Goal: Task Accomplishment & Management: Use online tool/utility

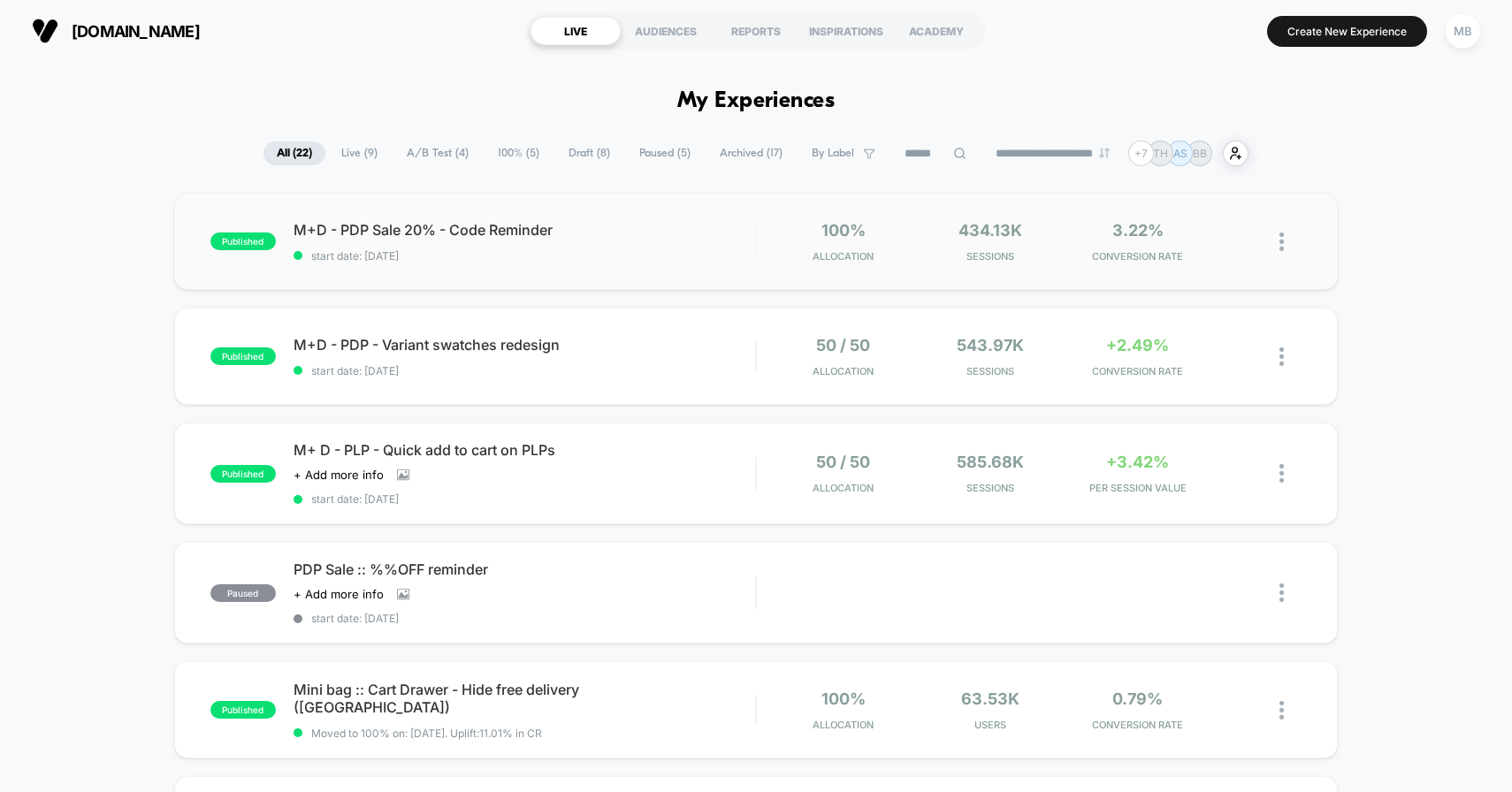
click at [1280, 240] on img at bounding box center [1281, 242] width 5 height 18
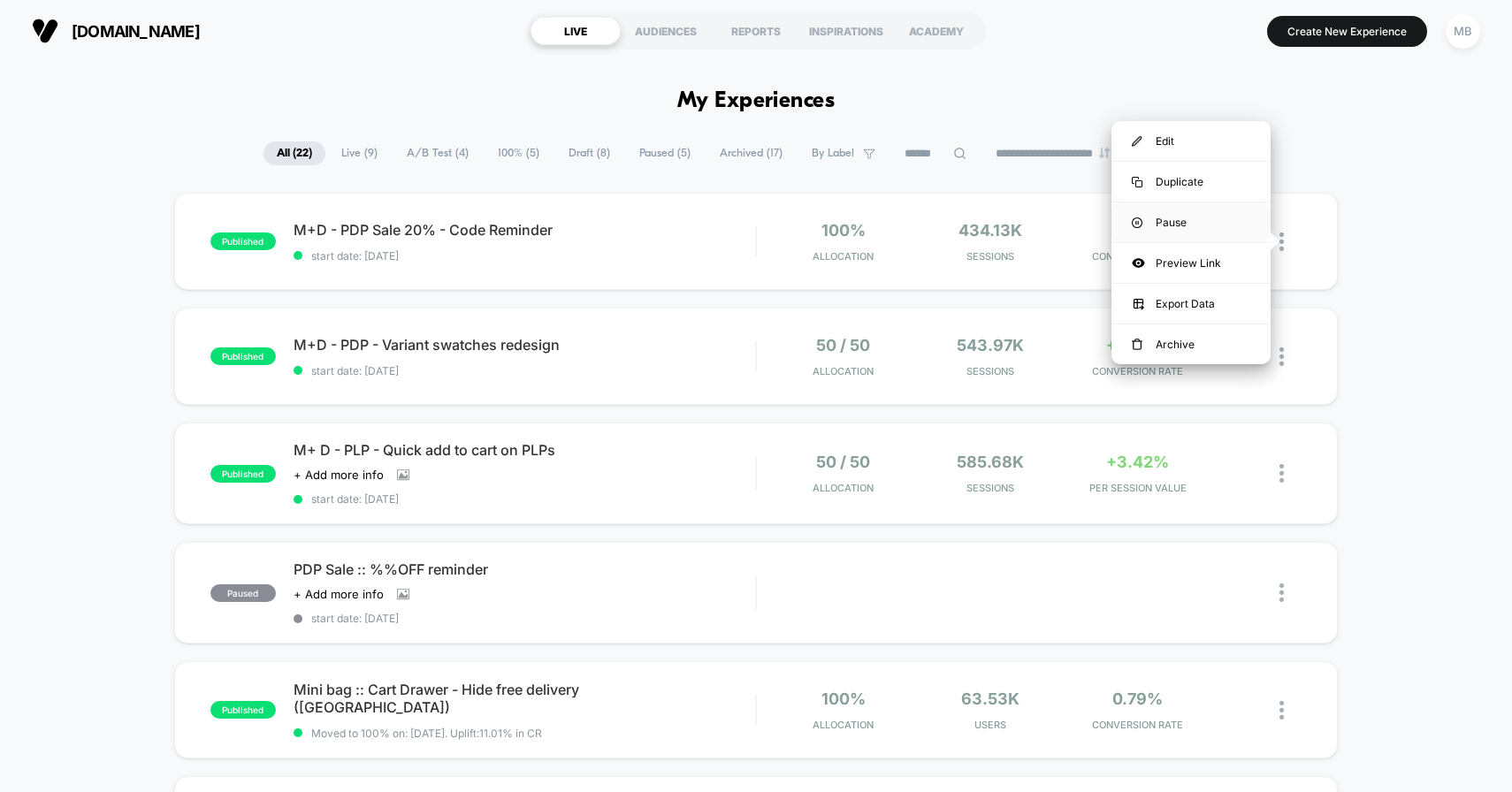
click at [1205, 221] on div "Pause" at bounding box center [1191, 222] width 160 height 39
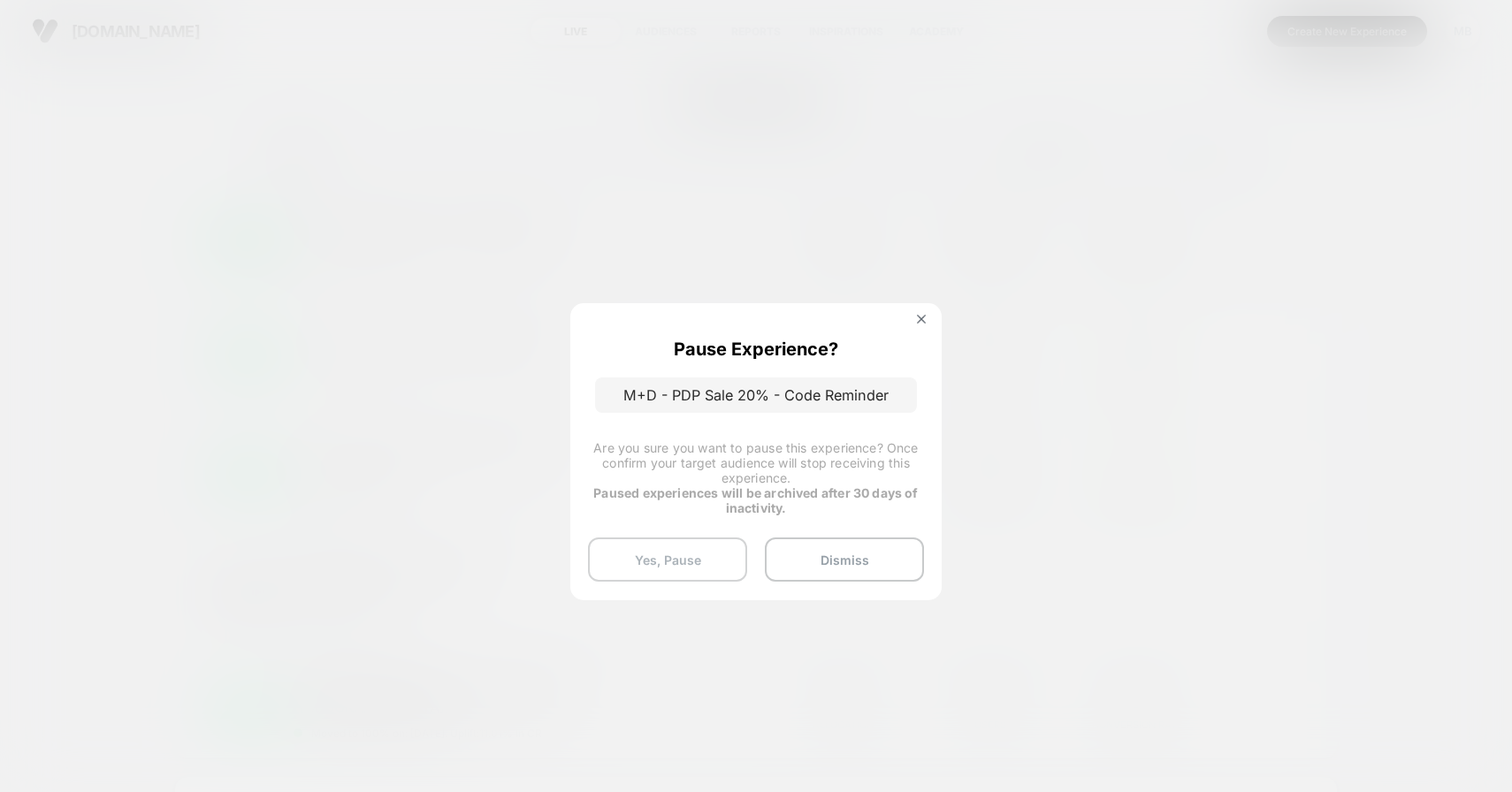
click at [640, 556] on button "Yes, Pause" at bounding box center [668, 559] width 160 height 44
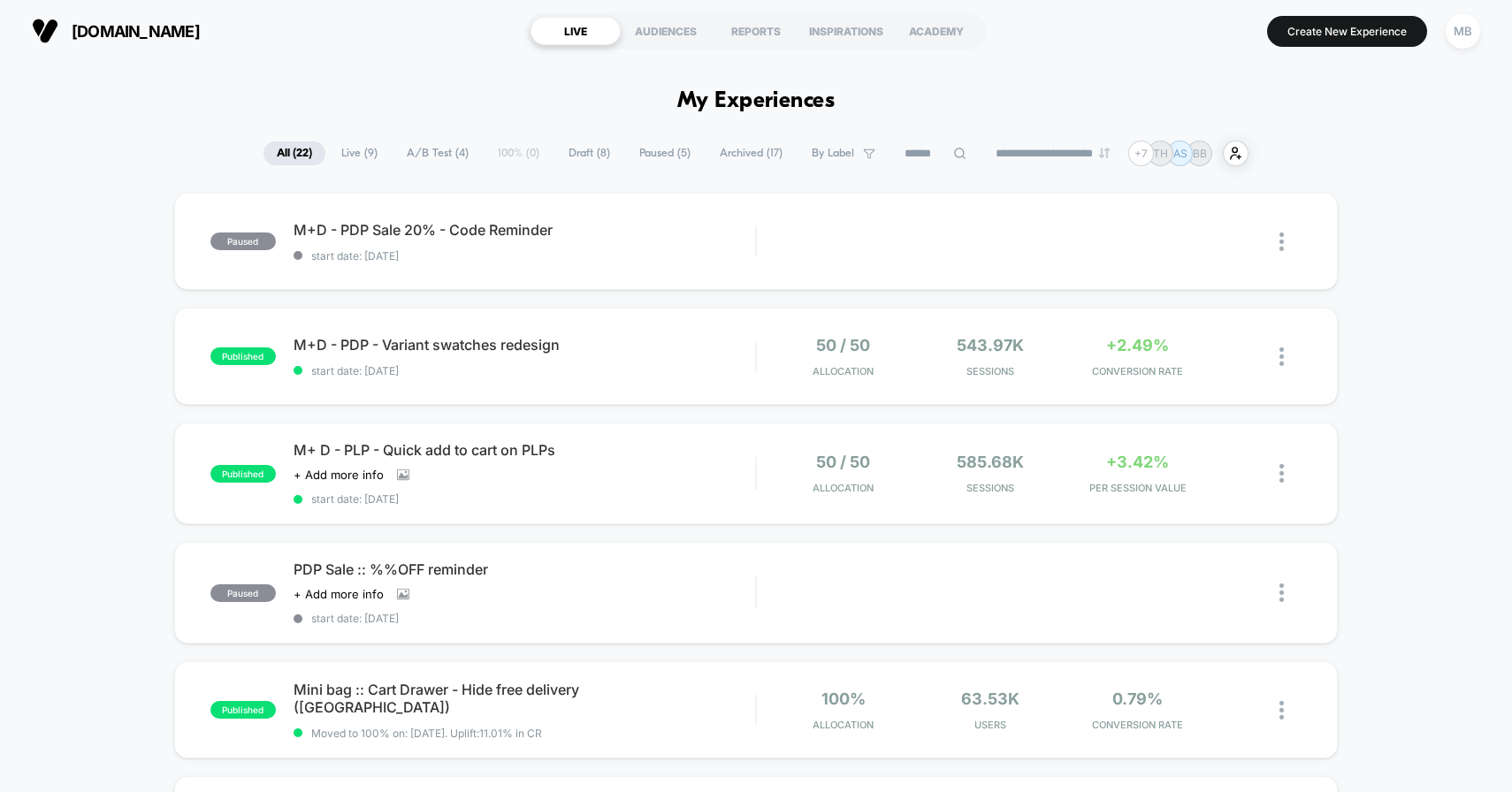
click at [427, 151] on span "A/B Test ( 4 )" at bounding box center [437, 153] width 88 height 24
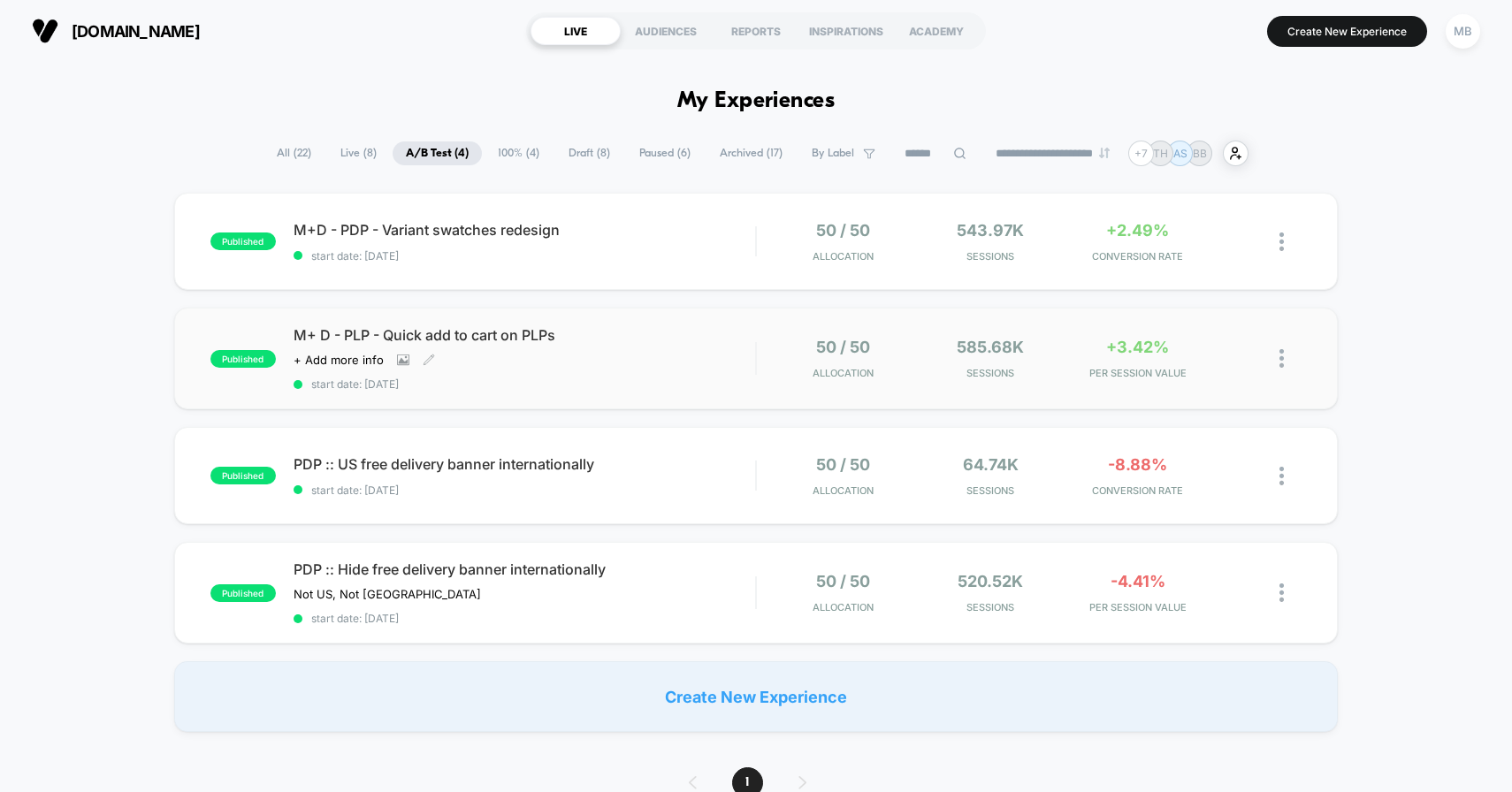
click at [718, 347] on div "M+ D - PLP - Quick add to cart on PLPs Click to view images Click to edit exper…" at bounding box center [524, 358] width 462 height 64
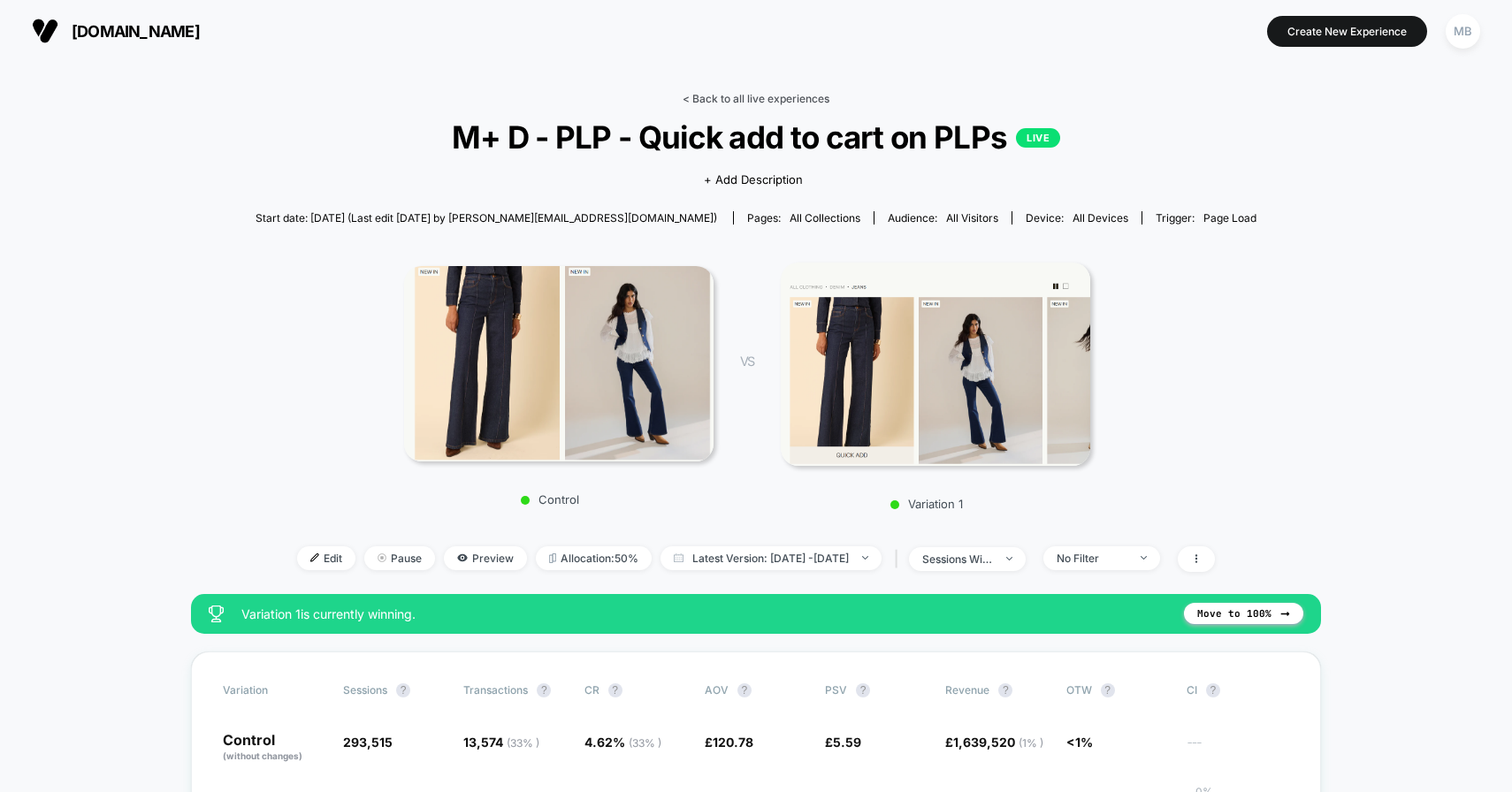
click at [754, 95] on link "< Back to all live experiences" at bounding box center [756, 98] width 147 height 13
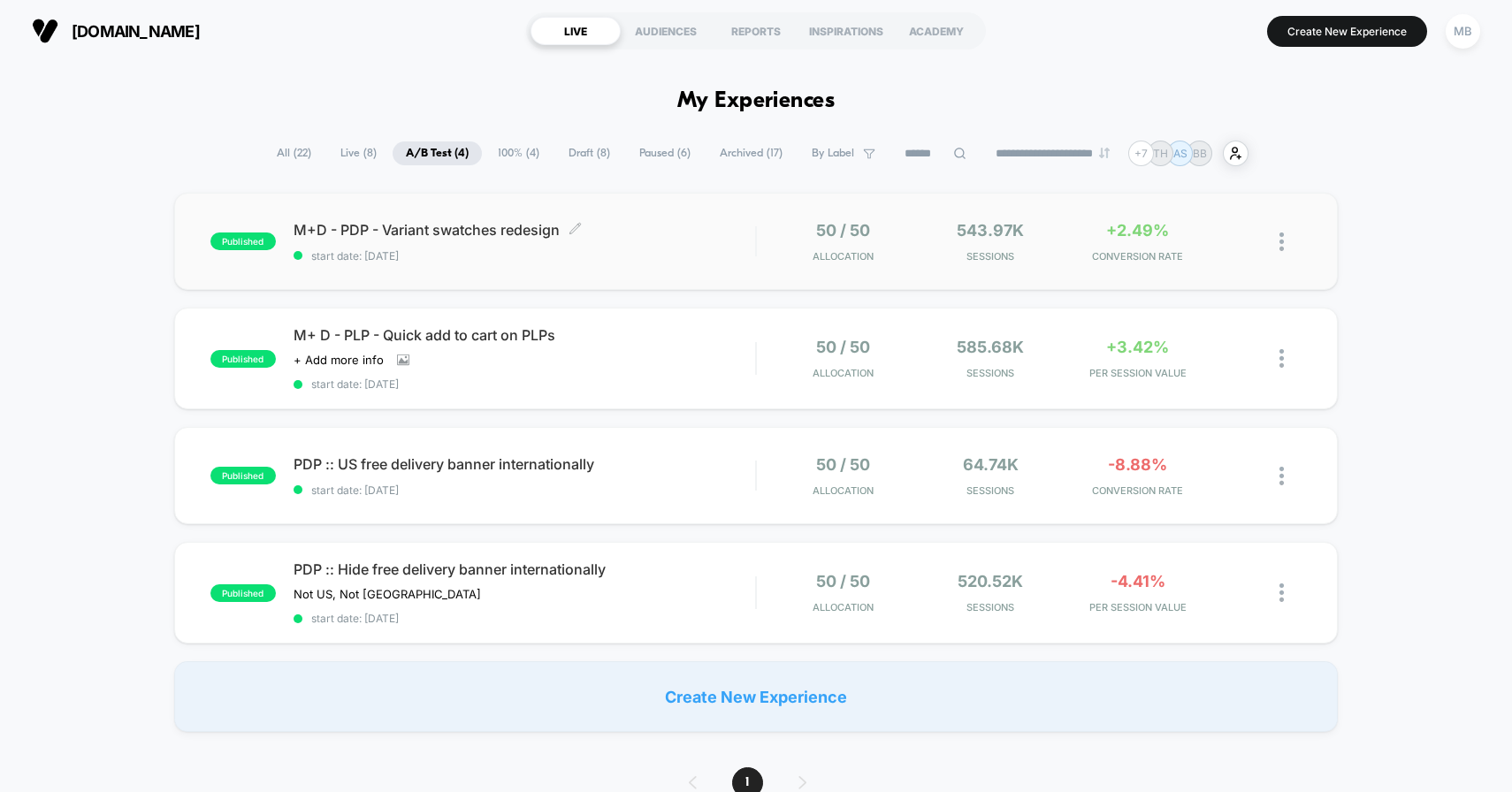
click at [755, 230] on span "M+D - PDP - Variant swatches redesign Click to edit experience details" at bounding box center [524, 229] width 462 height 17
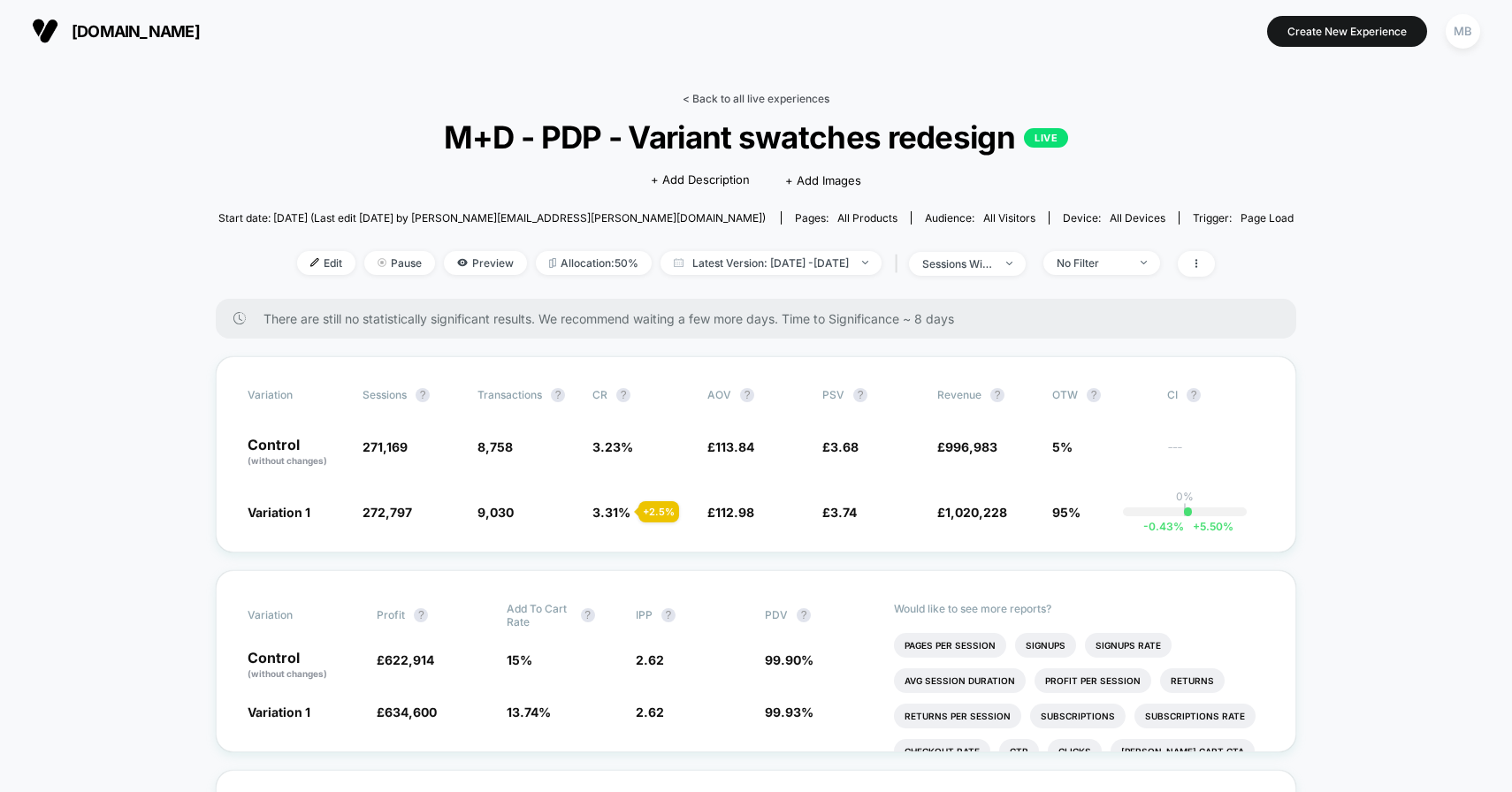
click at [745, 94] on link "< Back to all live experiences" at bounding box center [756, 98] width 147 height 13
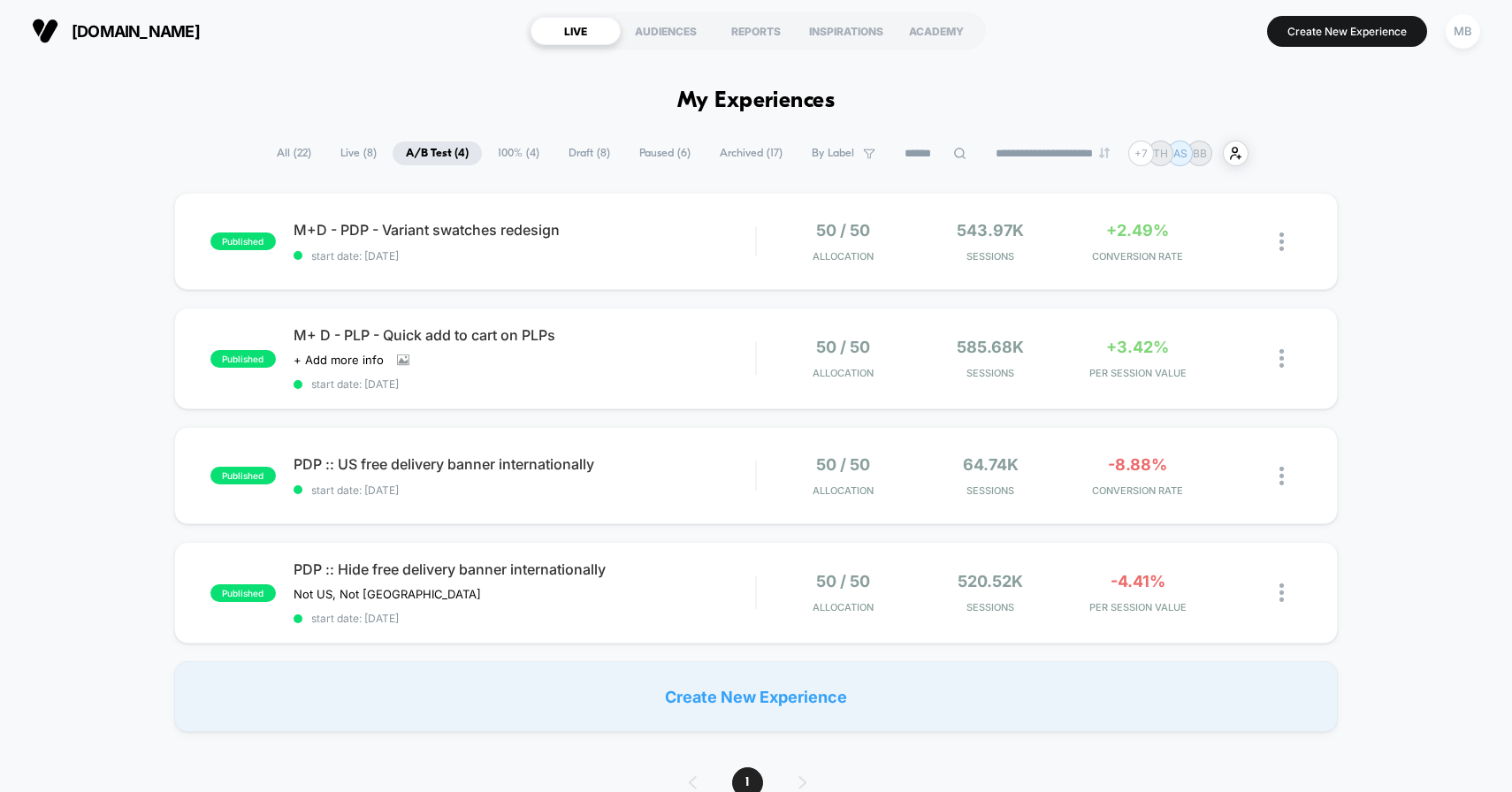
click at [520, 156] on span "100% ( 4 )" at bounding box center [518, 153] width 68 height 24
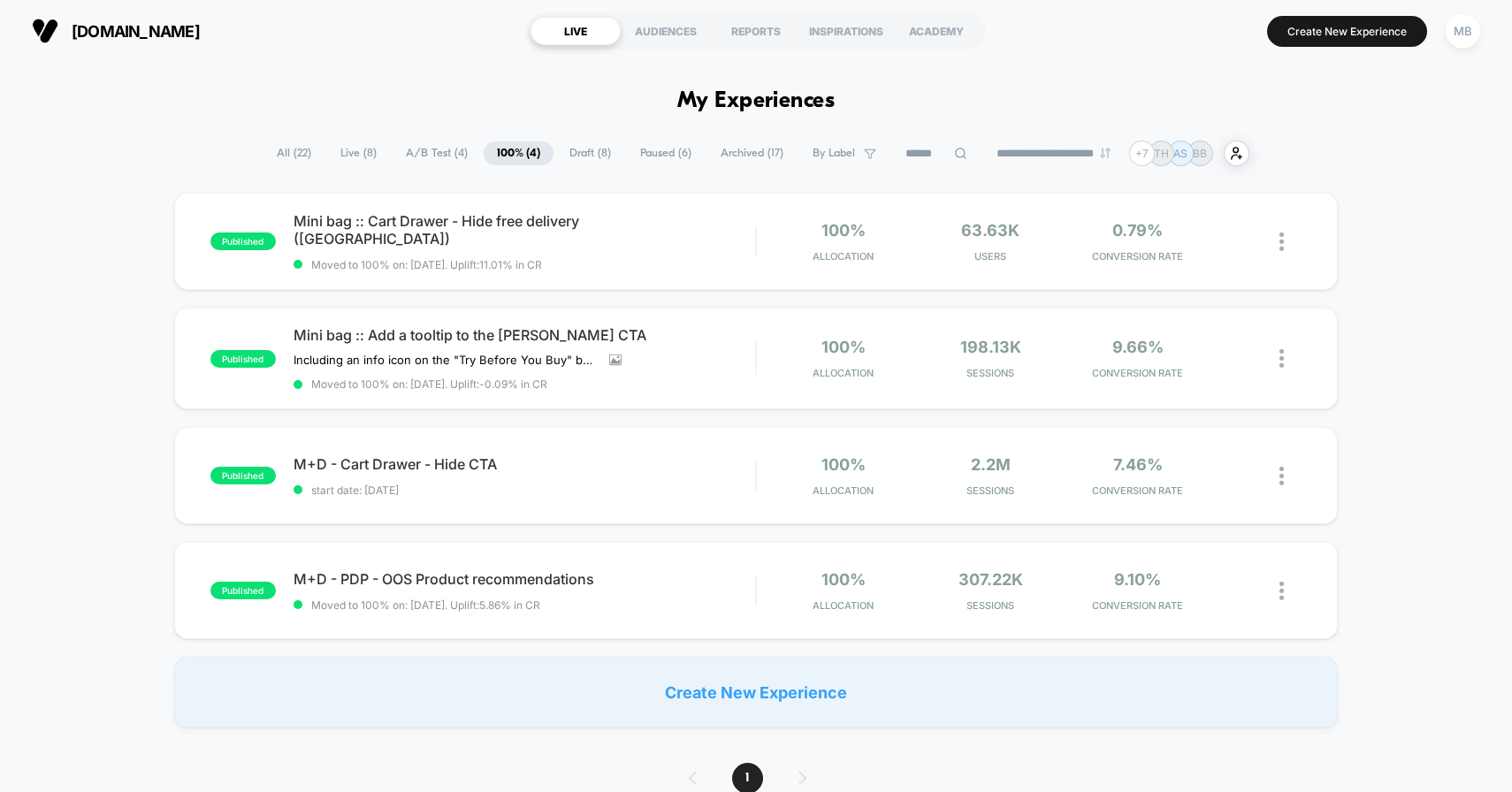
click at [567, 154] on span "Draft ( 8 )" at bounding box center [590, 153] width 68 height 24
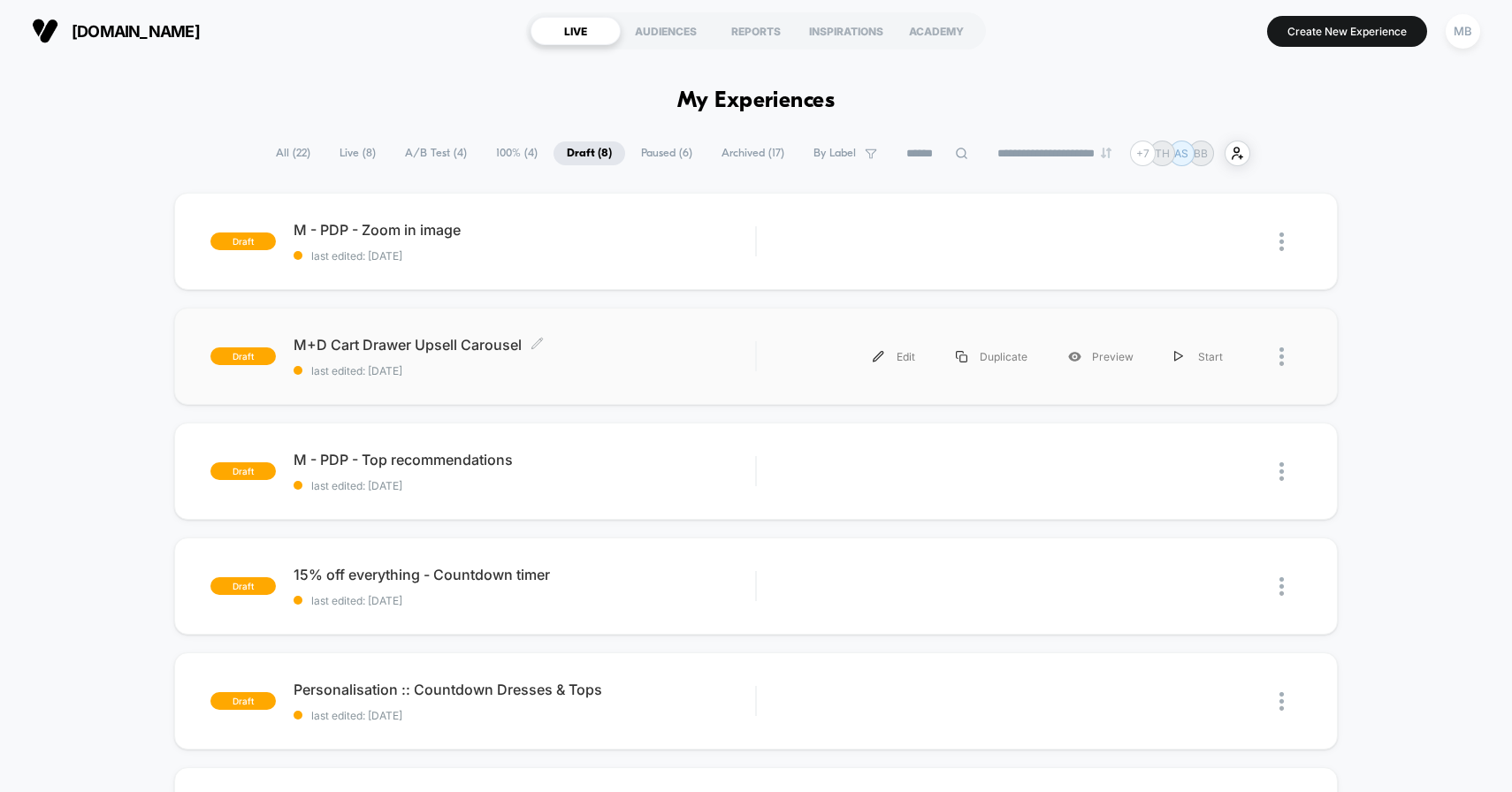
click at [632, 356] on div "M+D Cart Drawer Upsell Carousel Click to edit experience details Click to edit …" at bounding box center [524, 356] width 462 height 41
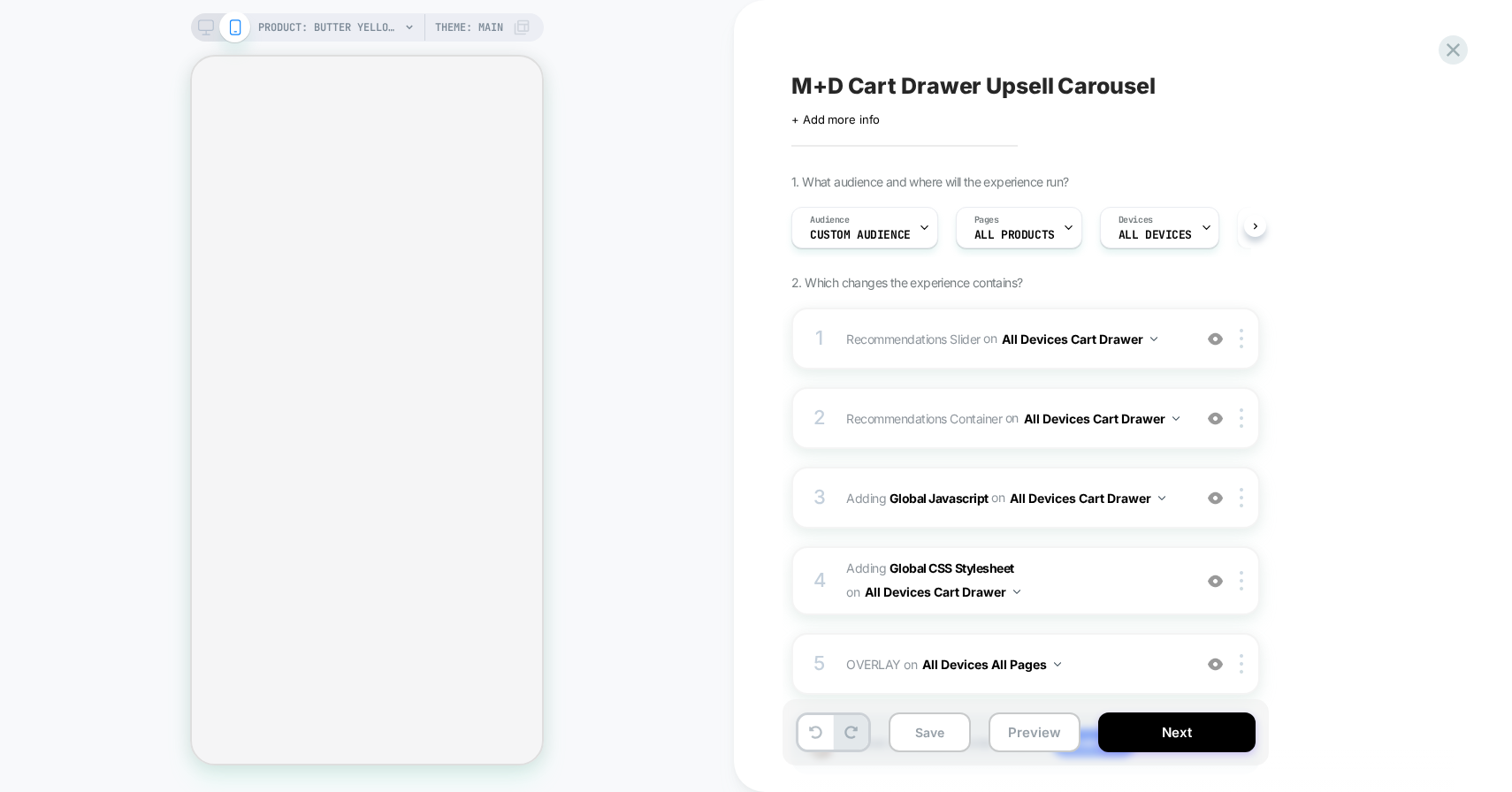
scroll to position [0, 1]
select select "**"
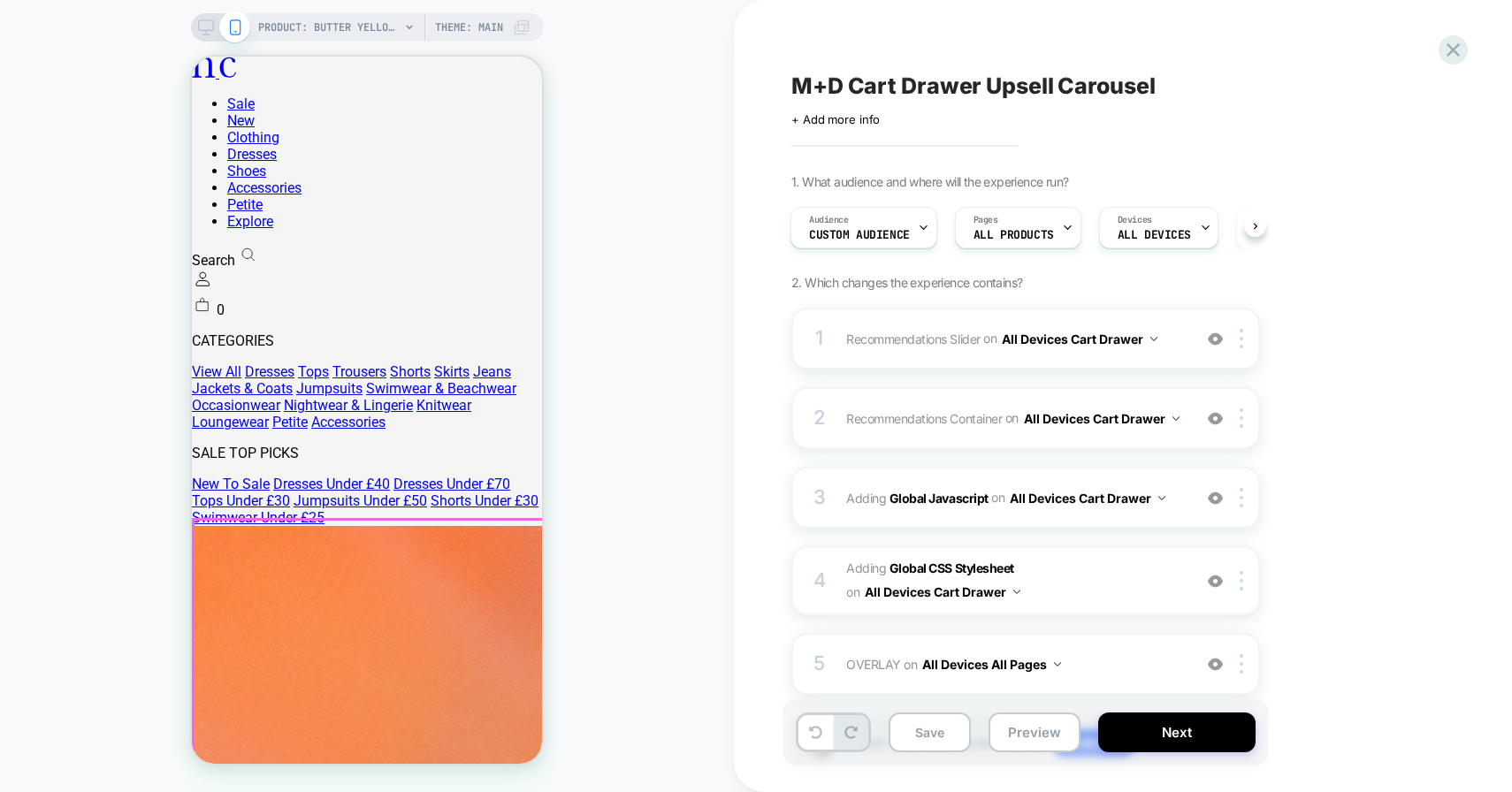
scroll to position [0, 0]
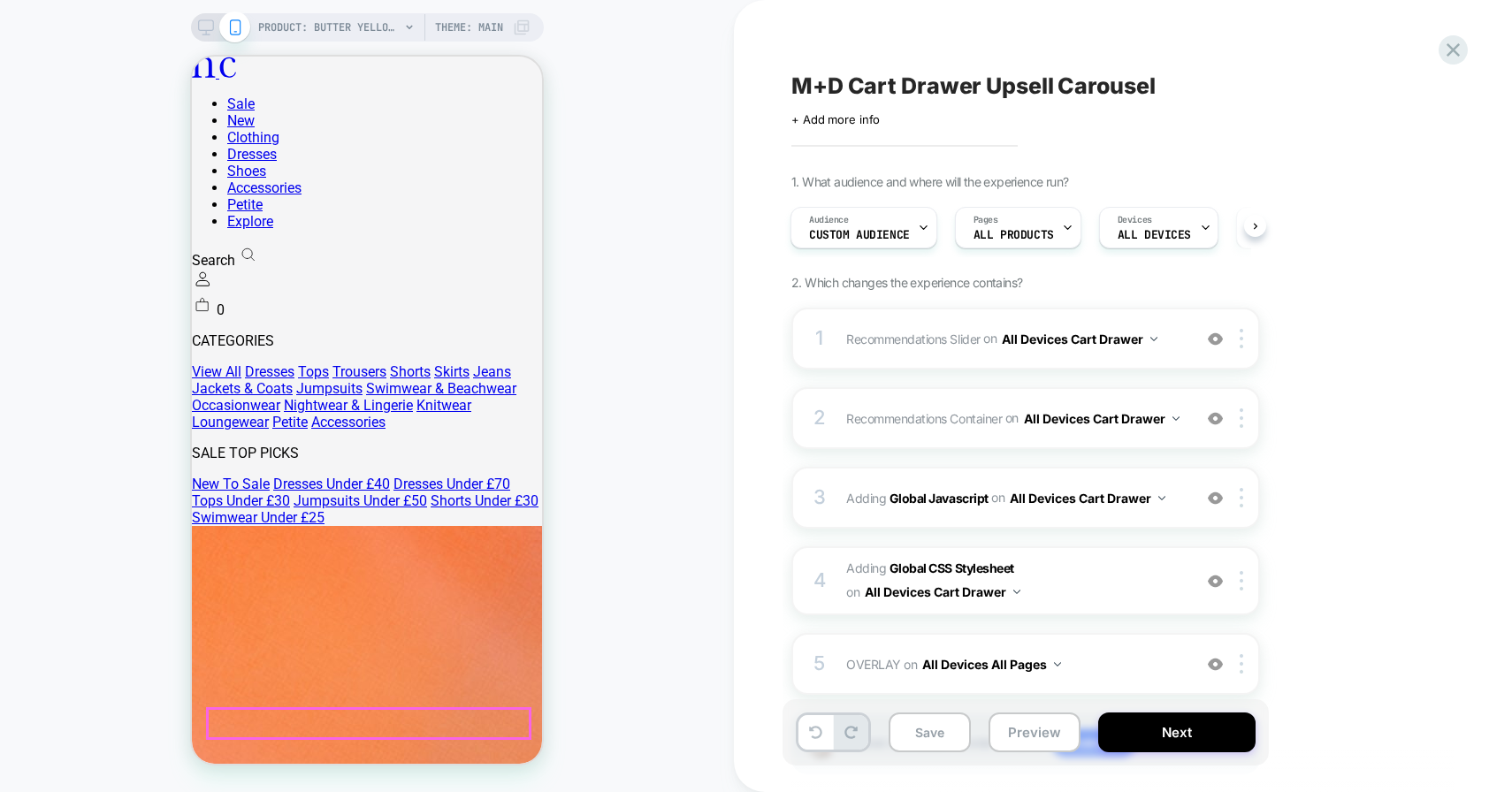
click at [632, 370] on div "PRODUCT: Butter Yellow Drop Waist [PERSON_NAME] Midi Dress [d250446ylw] PRODUCT…" at bounding box center [367, 395] width 734 height 756
click at [377, 12] on div "PRODUCT: Butter Yellow Drop Waist [PERSON_NAME] Midi Dress [d250446ylw] PRODUCT…" at bounding box center [367, 396] width 734 height 792
click at [374, 30] on span "PRODUCT: Butter Yellow Drop Waist [PERSON_NAME] Midi Dress [d250446ylw]" at bounding box center [329, 27] width 141 height 28
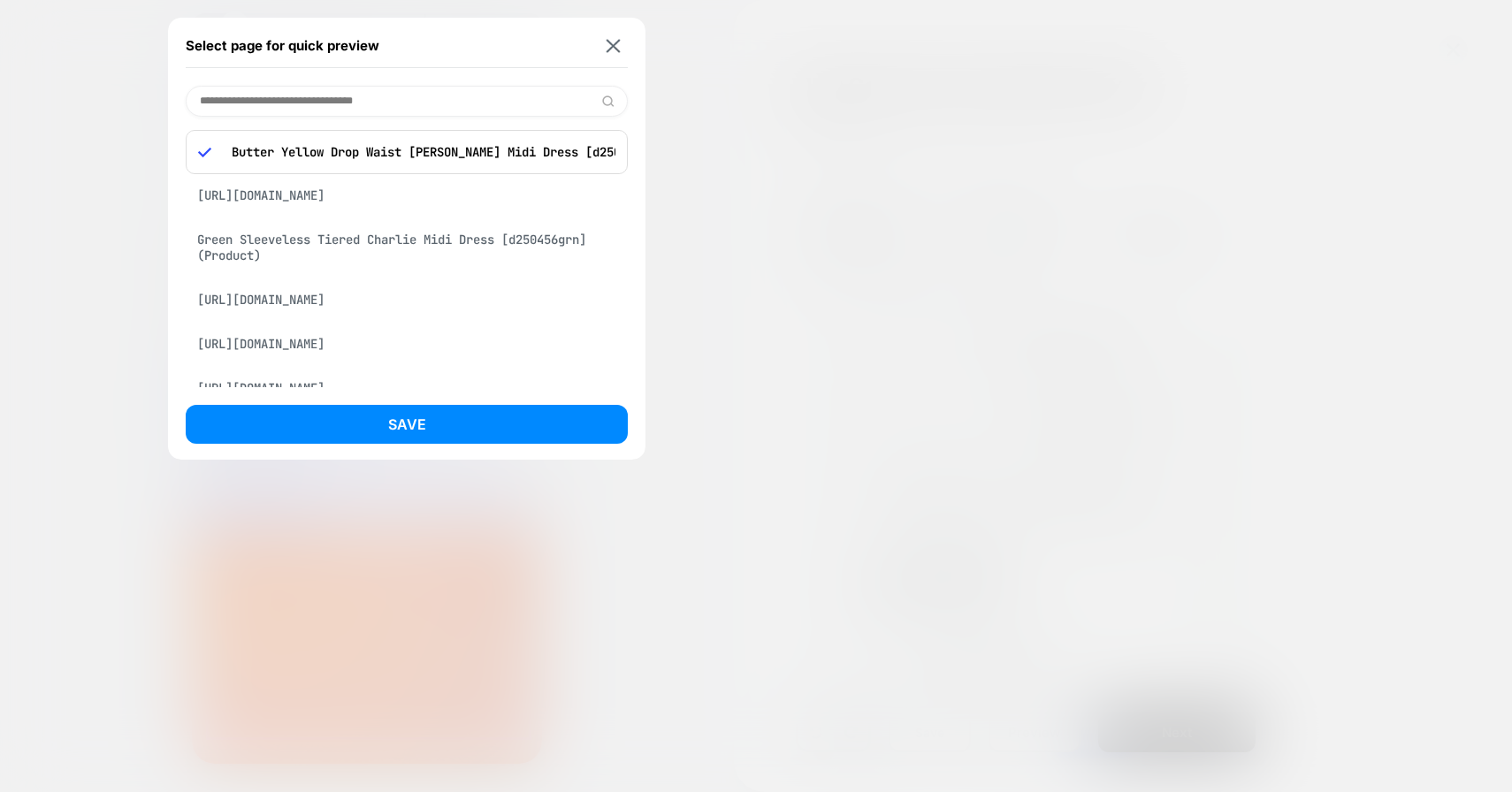
click at [383, 234] on div "Green Sleeveless Tiered Charlie Midi Dress [d250456grn] (Product)" at bounding box center [406, 248] width 442 height 50
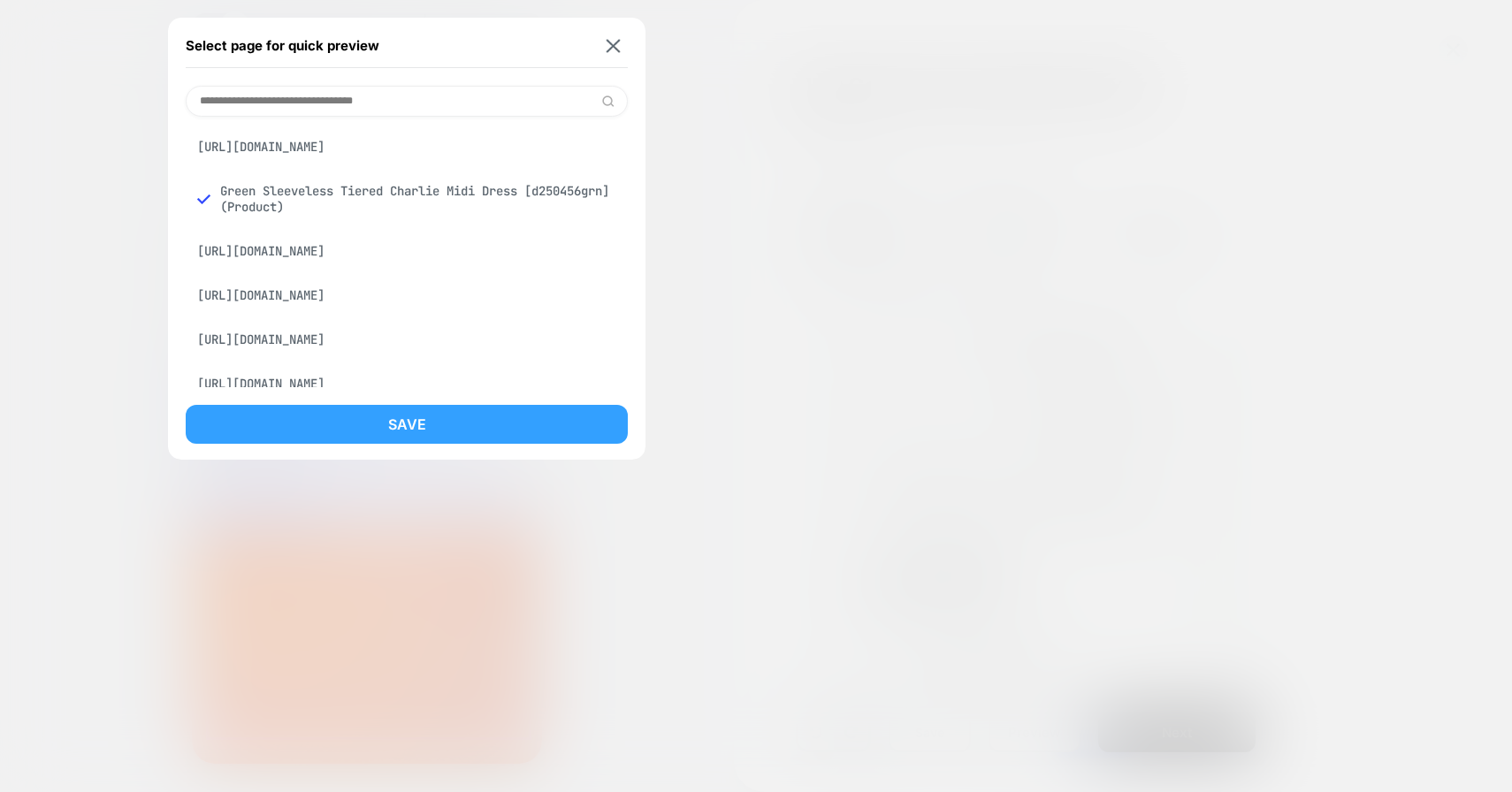
click at [456, 424] on button "Save" at bounding box center [406, 424] width 442 height 38
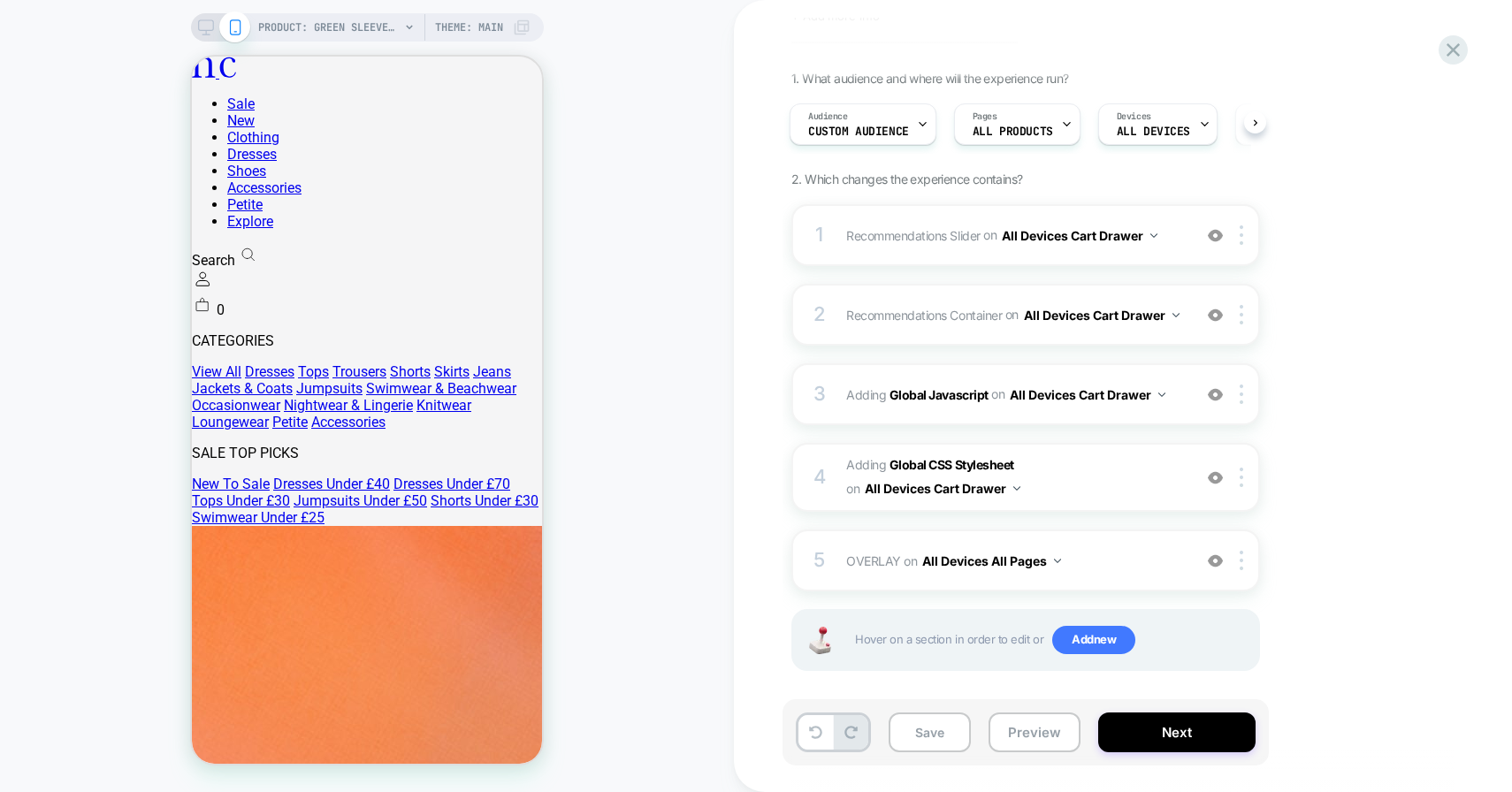
scroll to position [110, 0]
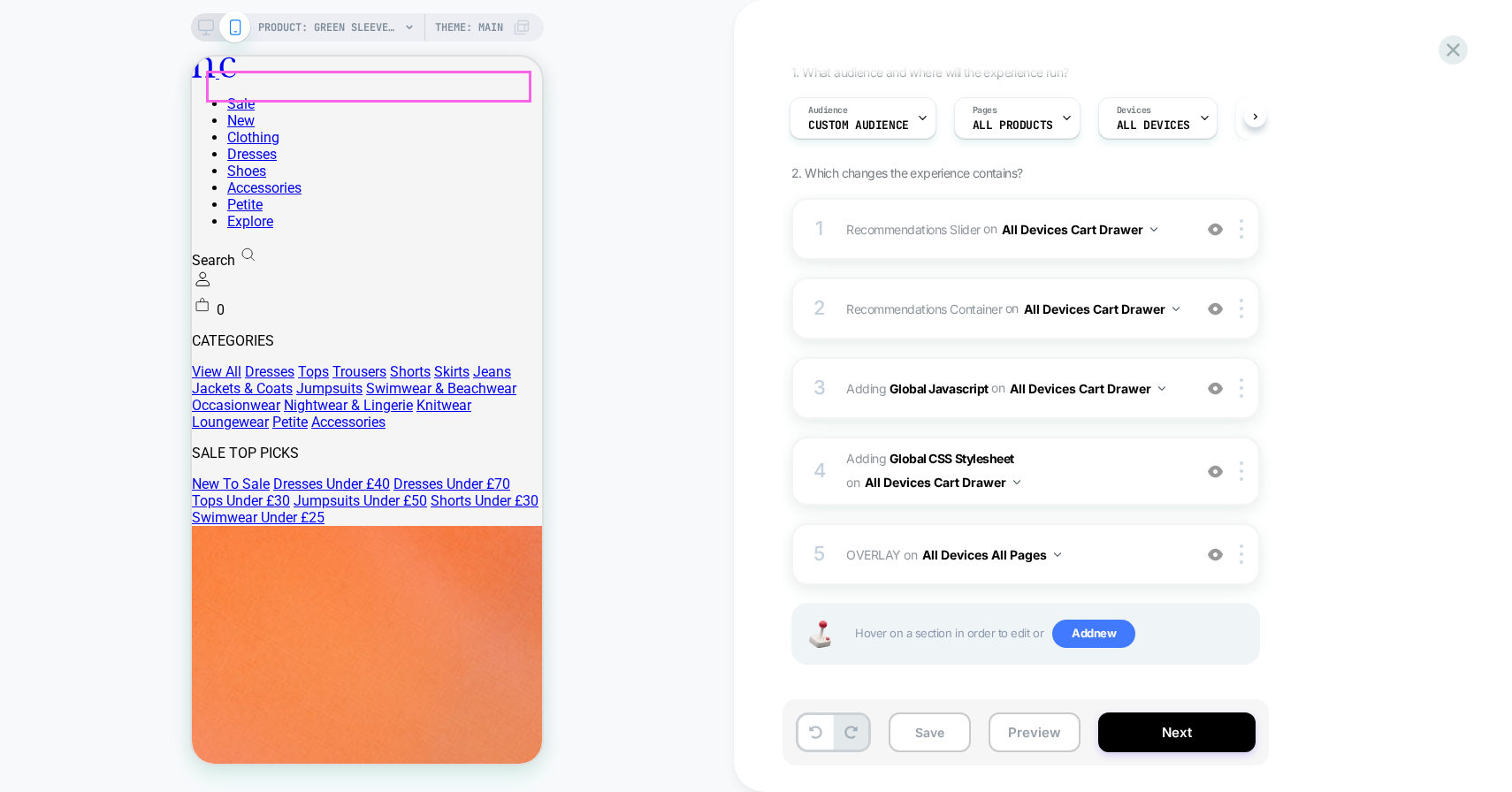
click at [1459, 50] on icon at bounding box center [1453, 50] width 24 height 24
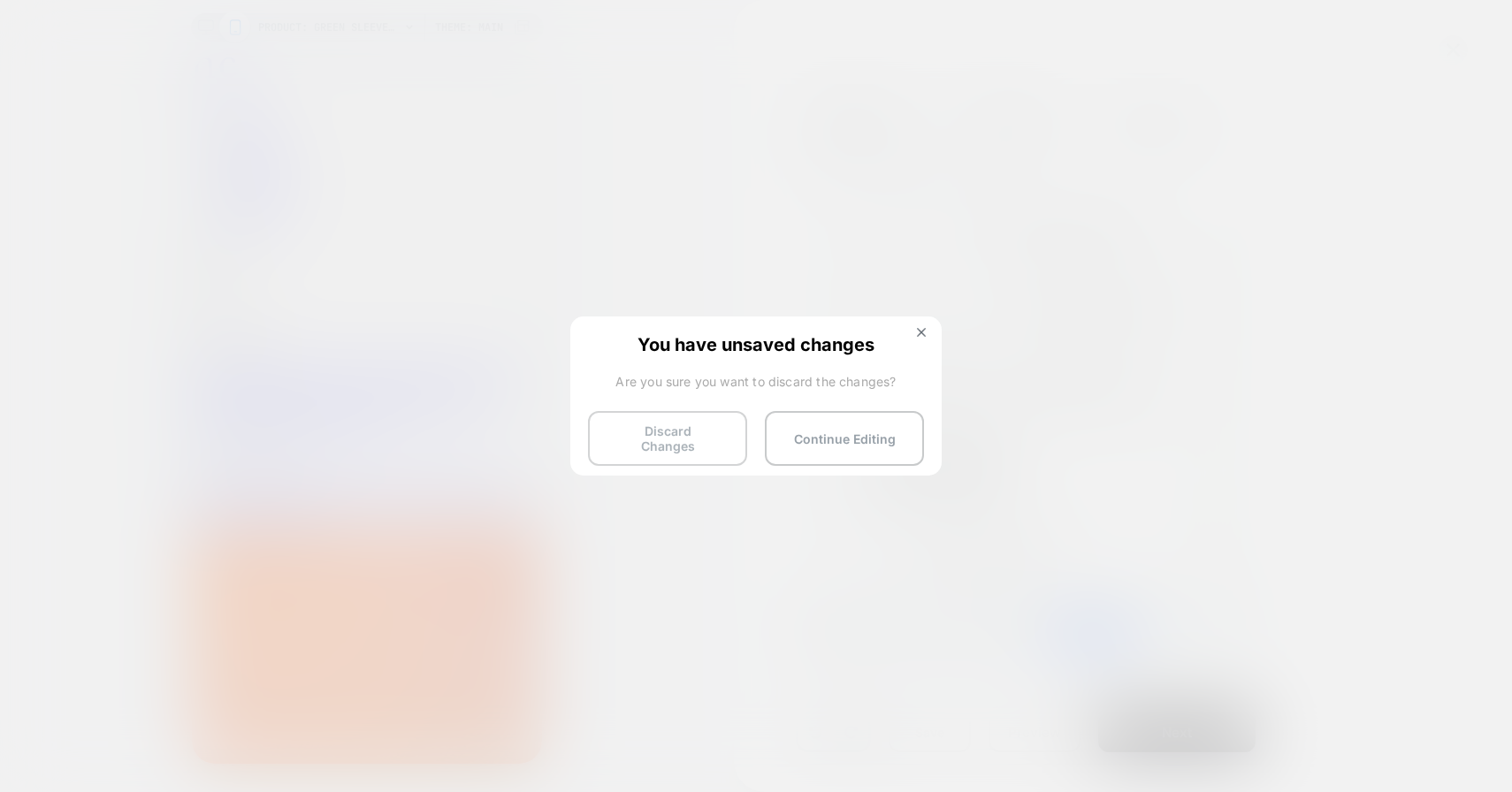
click at [697, 432] on button "Discard Changes" at bounding box center [668, 438] width 160 height 55
